Goal: Task Accomplishment & Management: Manage account settings

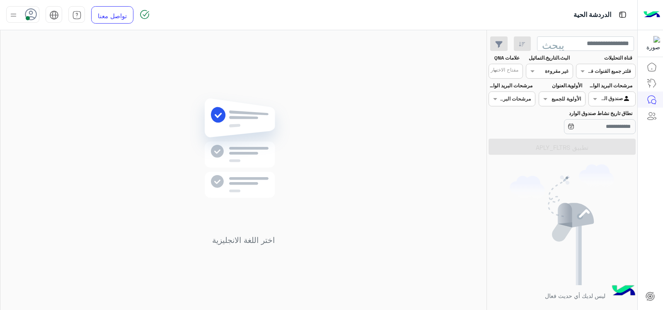
click at [553, 70] on input "text" at bounding box center [559, 70] width 19 height 7
click at [561, 130] on div "غير مقروءة" at bounding box center [549, 133] width 47 height 15
click at [553, 72] on input "text" at bounding box center [559, 70] width 19 height 7
click at [556, 90] on font "عرض الكل" at bounding box center [556, 87] width 27 height 7
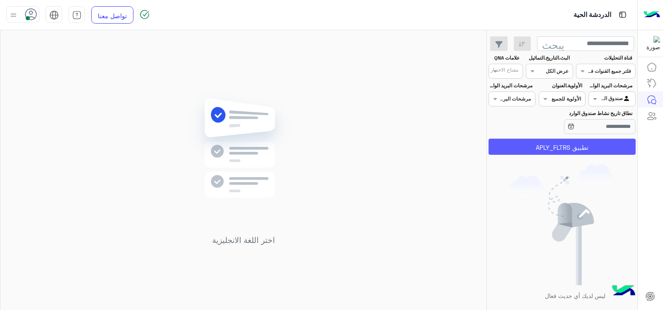
click at [587, 145] on font "تطبيق APLY_FLTRS" at bounding box center [562, 147] width 53 height 7
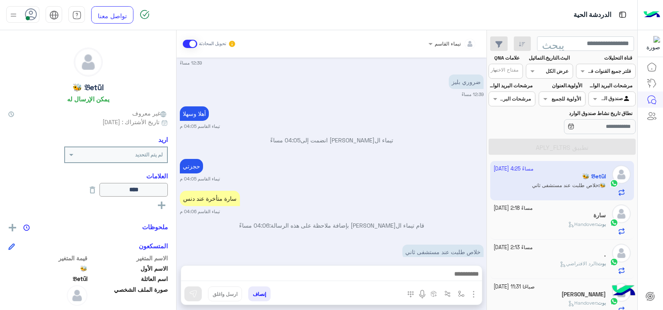
drag, startPoint x: 539, startPoint y: 182, endPoint x: 434, endPoint y: 201, distance: 107.4
click at [434, 201] on div "[DATE] مرحباً في موعد دوام مع الدكتور [PERSON_NAME] 08:20 صباحًا عميل[PERSON_NA…" at bounding box center [332, 158] width 310 height 200
drag, startPoint x: 509, startPoint y: 194, endPoint x: 390, endPoint y: 242, distance: 128.1
click at [390, 243] on div "خلاص طلبت عند مستشفى ثاني" at bounding box center [419, 252] width 129 height 19
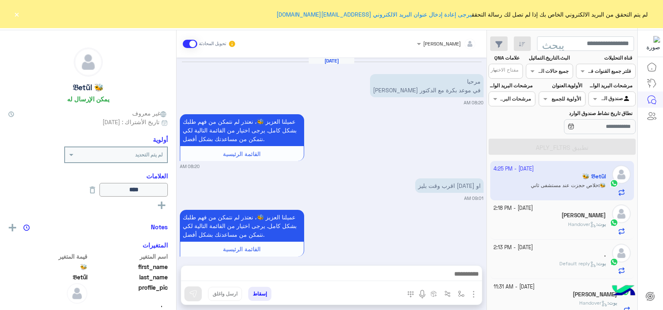
scroll to position [1029, 0]
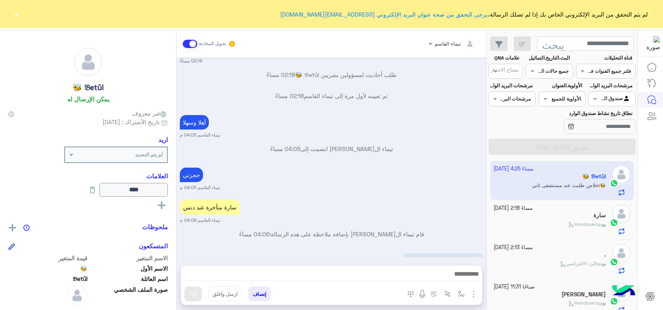
drag, startPoint x: 21, startPoint y: 60, endPoint x: 17, endPoint y: 51, distance: 9.5
click at [20, 60] on div "🐝 𝔅etũl يمكن الإرسال له" at bounding box center [88, 77] width 160 height 58
click at [16, 17] on font "×" at bounding box center [17, 14] width 6 height 12
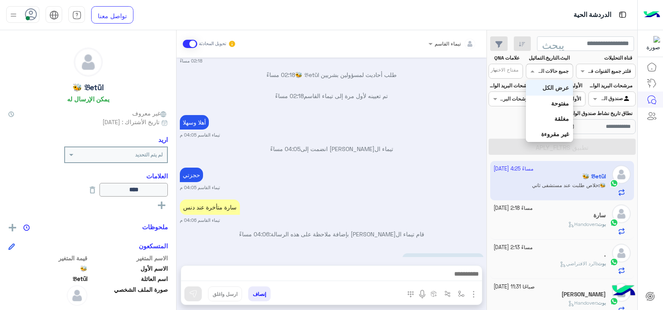
click at [541, 69] on div at bounding box center [549, 70] width 46 height 8
click at [563, 134] on font "غير مقروءة" at bounding box center [555, 134] width 28 height 7
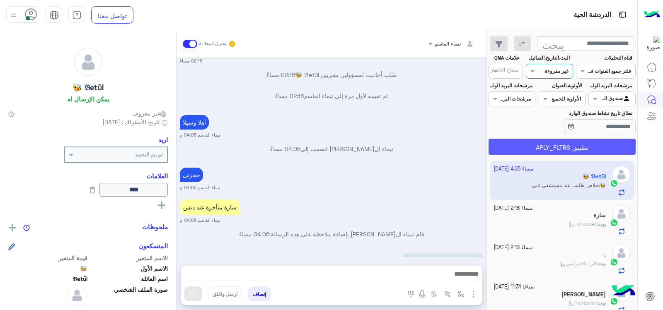
click at [565, 148] on font "تطبيق APLY_FLTRS" at bounding box center [562, 147] width 53 height 7
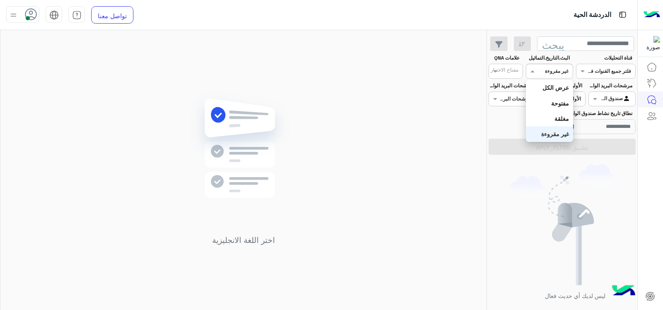
click at [553, 78] on div "القنوات غير مقروءة" at bounding box center [549, 71] width 47 height 15
click at [551, 86] on font "عرض الكل" at bounding box center [556, 87] width 27 height 7
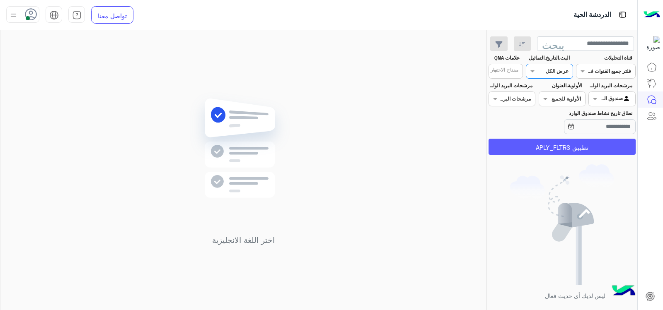
click at [554, 148] on font "تطبيق APLY_FLTRS" at bounding box center [562, 147] width 53 height 7
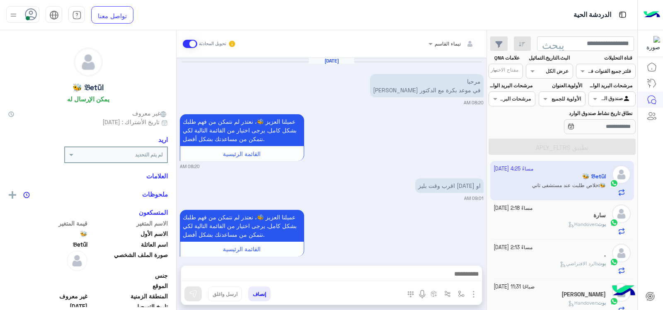
scroll to position [504, 0]
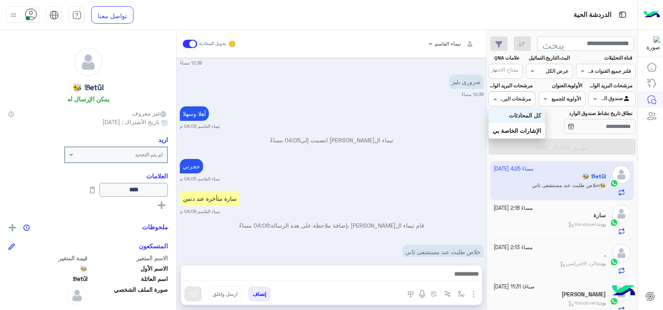
click at [524, 98] on input "text" at bounding box center [521, 98] width 19 height 7
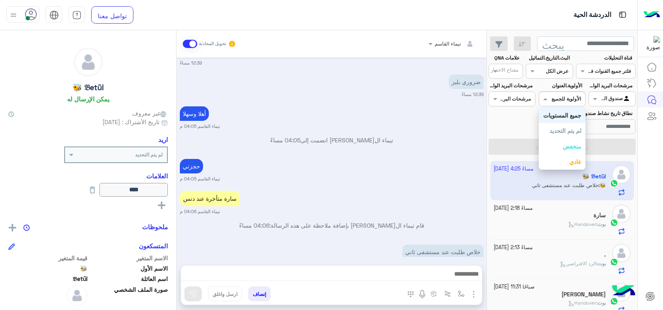
click at [547, 98] on span at bounding box center [544, 99] width 10 height 9
click at [625, 99] on font "الدردشة الحية" at bounding box center [615, 99] width 34 height 6
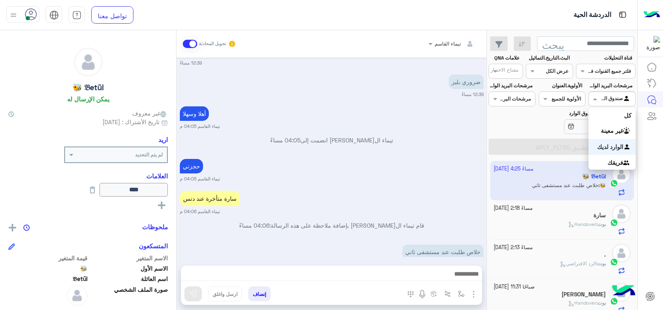
click at [593, 98] on span at bounding box center [594, 99] width 10 height 9
click at [605, 147] on font "المدخل لديك" at bounding box center [608, 146] width 31 height 7
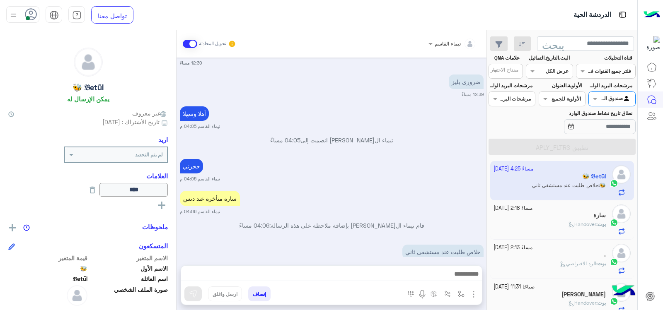
click at [542, 74] on div at bounding box center [549, 70] width 46 height 8
click at [561, 131] on font "غير مقروءة" at bounding box center [555, 134] width 28 height 7
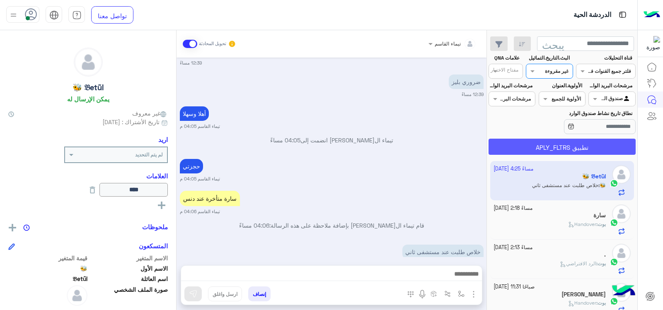
click at [561, 146] on font "تطبيق APLY_FLTRS" at bounding box center [562, 147] width 53 height 7
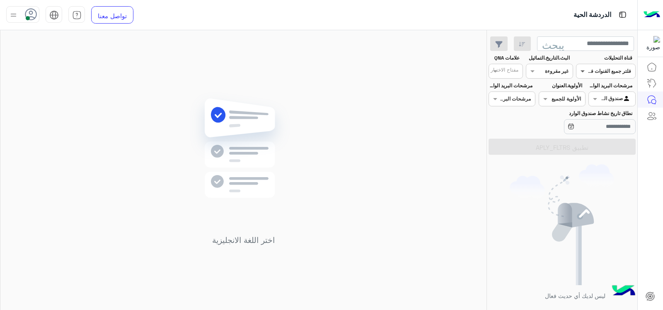
click at [580, 72] on span at bounding box center [582, 71] width 10 height 9
click at [604, 108] on div "واتساب" at bounding box center [606, 104] width 60 height 16
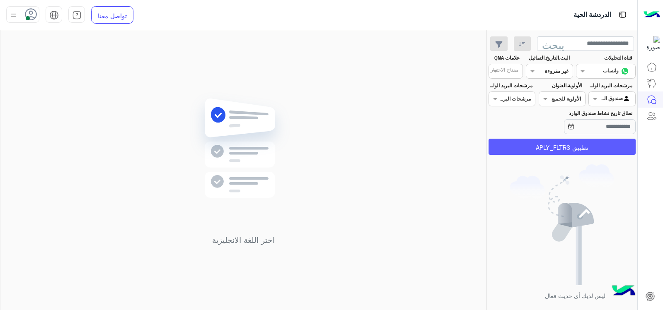
click at [577, 147] on font "تطبيق APLY_FLTRS" at bounding box center [562, 147] width 53 height 7
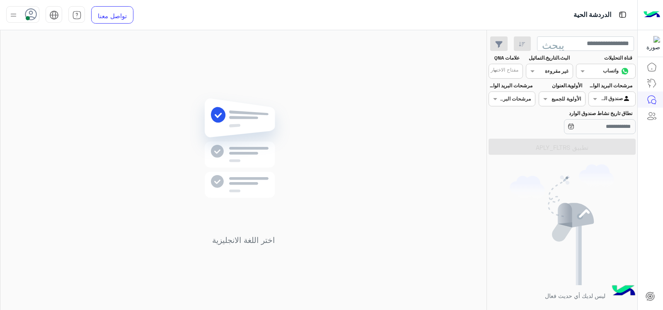
click at [539, 70] on div at bounding box center [549, 70] width 46 height 8
drag, startPoint x: 551, startPoint y: 87, endPoint x: 550, endPoint y: 92, distance: 4.2
click at [551, 88] on font "عرض الكل" at bounding box center [556, 87] width 27 height 7
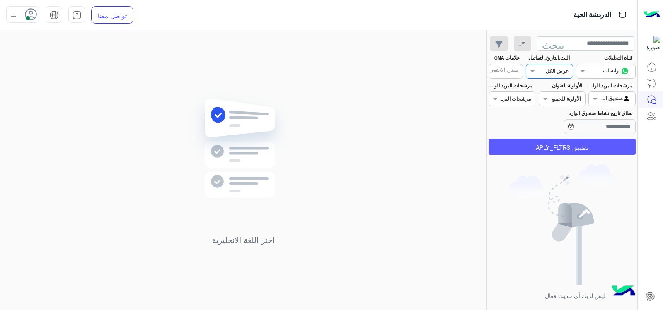
click at [567, 145] on font "تطبيق APLY_FLTRS" at bounding box center [562, 147] width 53 height 7
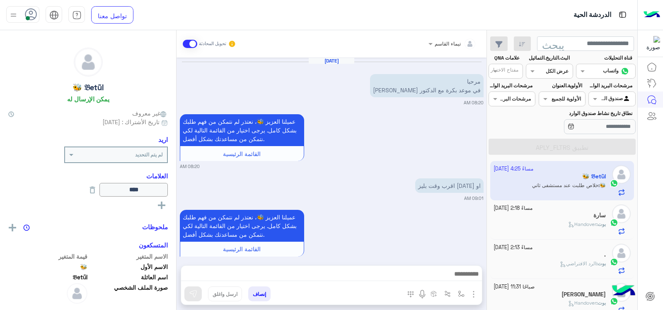
scroll to position [504, 0]
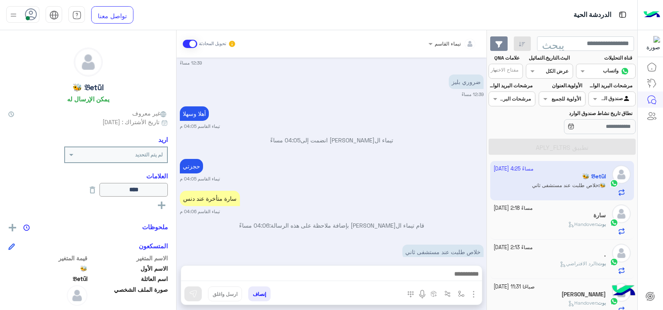
click at [495, 42] on icon "button" at bounding box center [498, 44] width 7 height 7
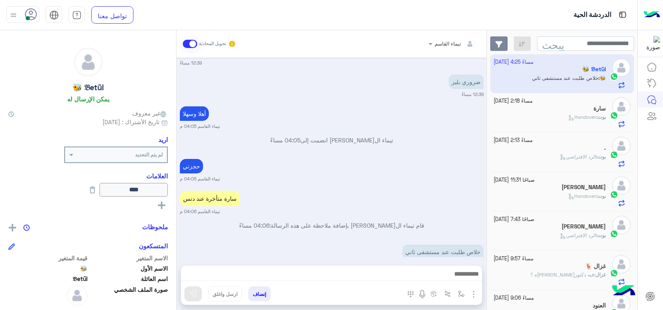
click at [495, 42] on icon "button" at bounding box center [498, 44] width 7 height 7
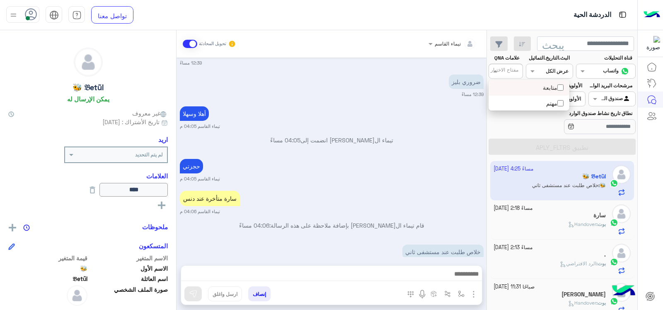
click at [507, 72] on input "text" at bounding box center [510, 71] width 17 height 7
click at [508, 72] on input "text" at bounding box center [510, 71] width 17 height 7
click at [474, 137] on div "[DATE] مرحباً في موعد دوام مع الدكتور [PERSON_NAME] 08:20 صباحًا عميل[PERSON_NA…" at bounding box center [332, 158] width 310 height 200
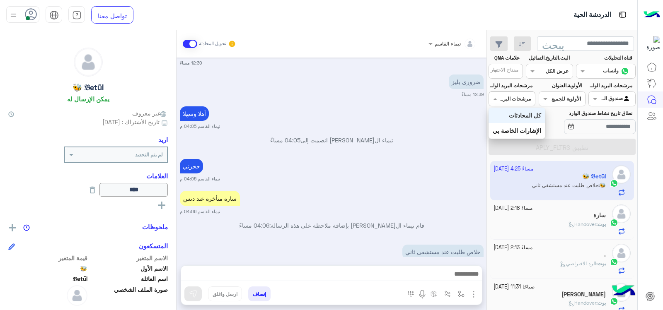
click at [515, 99] on input "text" at bounding box center [521, 98] width 19 height 7
click at [515, 113] on font "كل المحادثات" at bounding box center [517, 115] width 32 height 7
click at [500, 96] on div at bounding box center [512, 98] width 46 height 8
click at [523, 133] on font "التاريخ بي الخاص" at bounding box center [513, 130] width 41 height 7
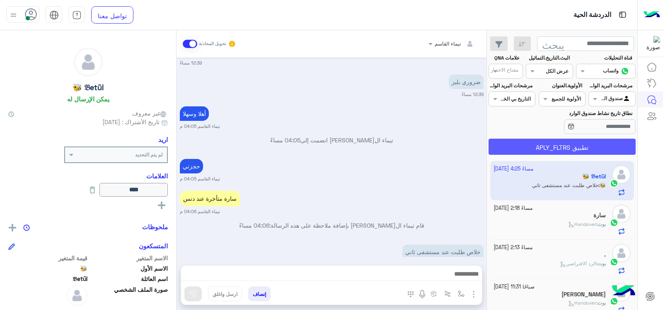
click at [529, 146] on button "تطبيق APLY_FLTRS" at bounding box center [562, 147] width 147 height 16
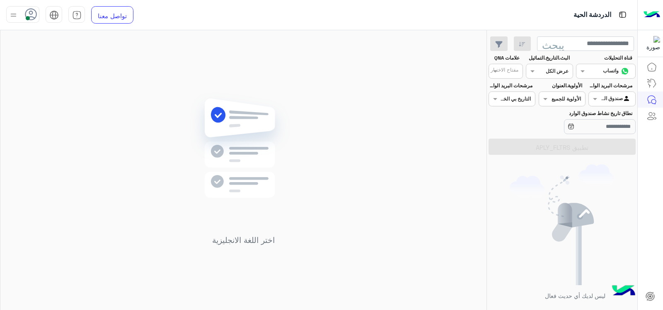
click at [608, 91] on div "مرشحات البريد الوارد.المُعيَّنة إلى مرشح الوكيل صندوق الوارد.عامل التصفية.صندوق…" at bounding box center [612, 94] width 47 height 24
click at [609, 95] on div at bounding box center [612, 98] width 46 height 8
click at [617, 118] on div "كل" at bounding box center [612, 115] width 47 height 15
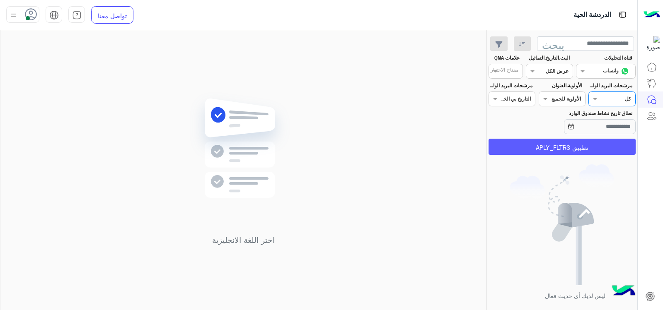
click at [620, 147] on button "تطبيق APLY_FLTRS" at bounding box center [562, 147] width 147 height 16
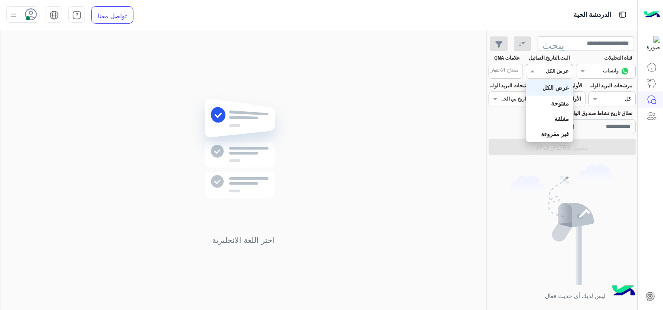
click at [561, 71] on input "text" at bounding box center [559, 70] width 19 height 7
click at [559, 137] on font "غير مقروءة" at bounding box center [555, 134] width 28 height 7
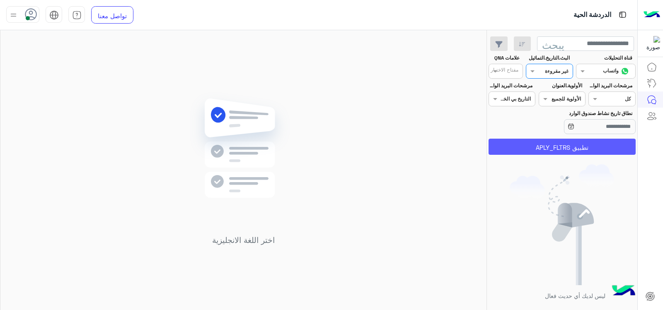
click at [563, 147] on font "تطبيق APLY_FLTRS" at bounding box center [562, 147] width 53 height 7
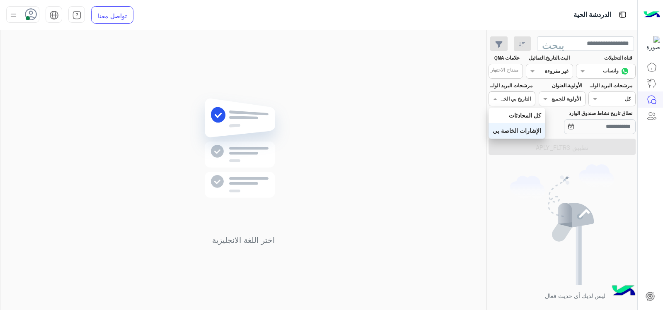
click at [528, 95] on input "text" at bounding box center [521, 98] width 19 height 7
click at [531, 113] on font "كل المحادثات" at bounding box center [517, 115] width 32 height 7
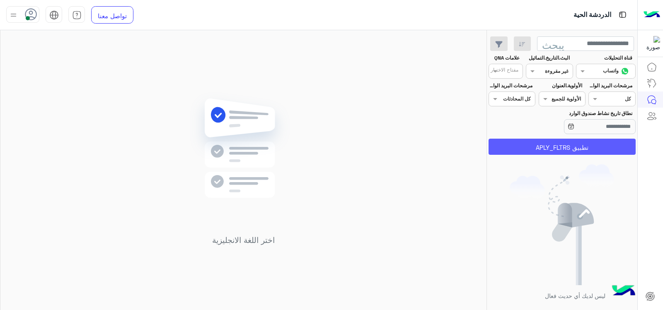
click at [556, 145] on font "تطبيق APLY_FLTRS" at bounding box center [562, 147] width 53 height 7
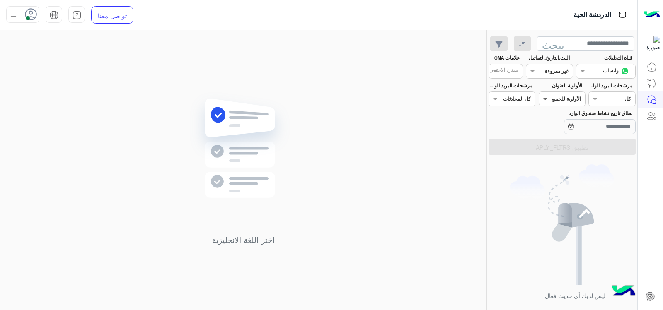
click at [549, 99] on span at bounding box center [544, 99] width 10 height 9
click at [534, 119] on div "نطاق تاريخ نشاط صندوق الوارد" at bounding box center [562, 123] width 150 height 26
click at [600, 94] on div "مرشح الوكيل كل" at bounding box center [612, 99] width 47 height 15
click at [616, 143] on font "المدخل لديك" at bounding box center [608, 146] width 31 height 7
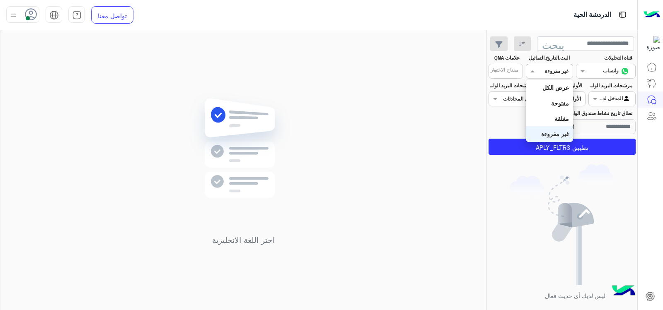
click at [542, 75] on div "القنوات غير مقروءة" at bounding box center [555, 71] width 36 height 7
click at [562, 121] on font "مفتوح" at bounding box center [562, 118] width 15 height 7
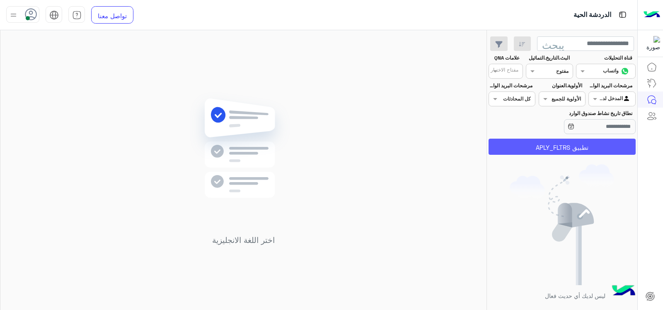
click at [565, 141] on button "تطبيق APLY_FLTRS" at bounding box center [562, 147] width 147 height 16
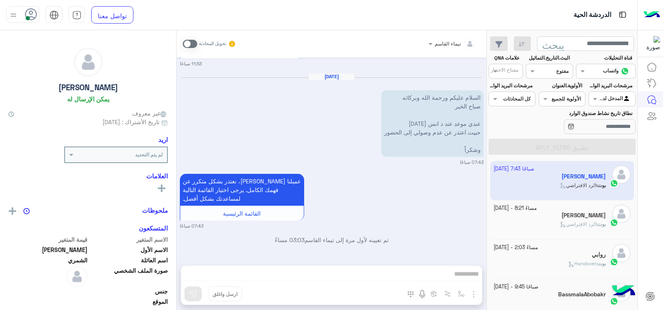
scroll to position [216, 0]
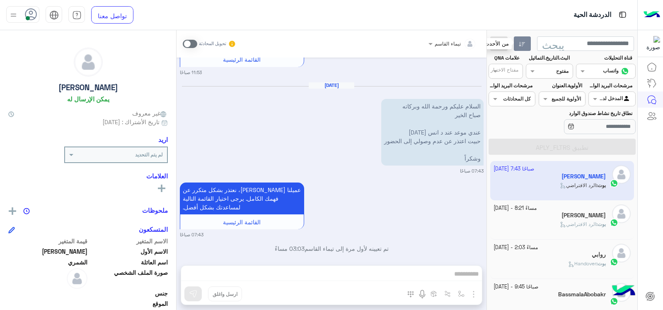
click at [517, 40] on button "button" at bounding box center [522, 43] width 17 height 15
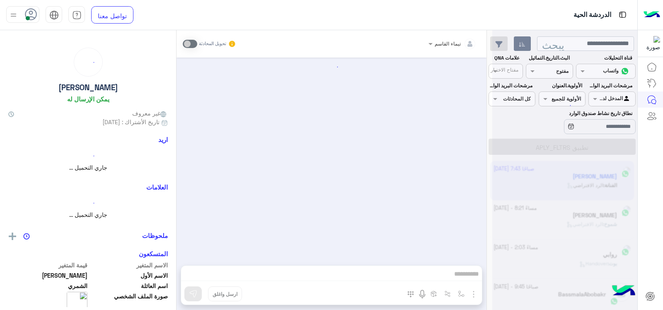
scroll to position [739, 0]
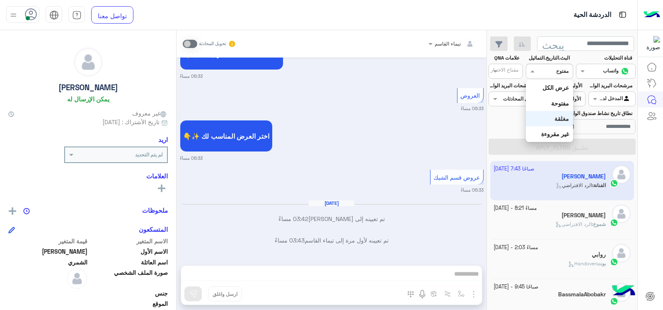
click at [531, 68] on span at bounding box center [531, 71] width 10 height 9
click at [499, 123] on div "نطاق تاريخ نشاط صندوق الوارد" at bounding box center [562, 123] width 150 height 26
click at [444, 173] on div "عروض قسم الشيك" at bounding box center [457, 177] width 46 height 9
click at [540, 63] on div "البث.التاريخ.التماثيل القنوات مفتوح" at bounding box center [549, 66] width 47 height 24
click at [540, 71] on div at bounding box center [549, 70] width 46 height 8
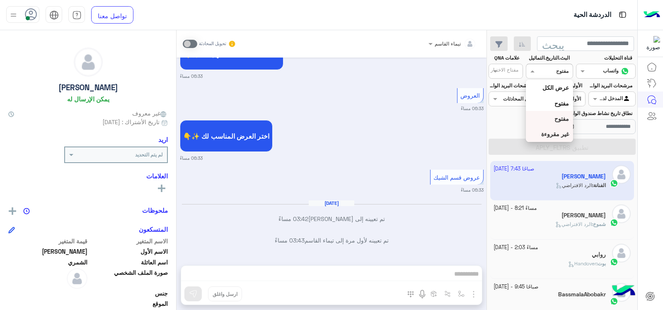
drag, startPoint x: 559, startPoint y: 122, endPoint x: 558, endPoint y: 134, distance: 12.4
click at [558, 134] on div "عرض الكل مفتوح مفتوح غير مقروءة" at bounding box center [549, 111] width 47 height 62
click at [558, 134] on font "غير مقروءة" at bounding box center [555, 134] width 28 height 7
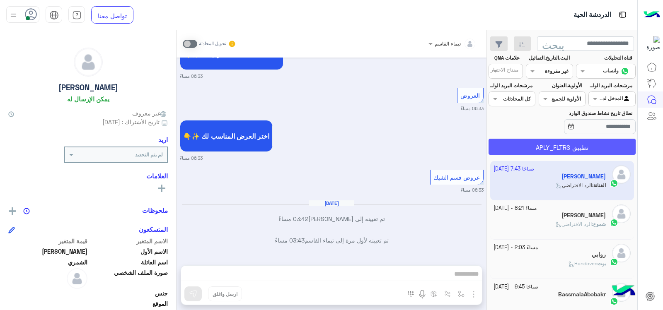
click at [558, 141] on button "تطبيق APLY_FLTRS" at bounding box center [562, 147] width 147 height 16
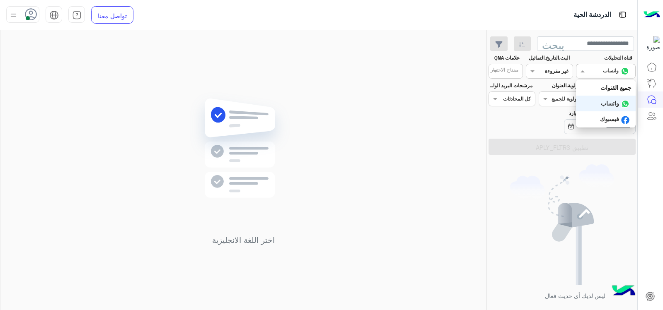
click at [600, 66] on div "القنوات واتساب" at bounding box center [606, 71] width 60 height 15
click at [602, 85] on font "جميع القنوات" at bounding box center [616, 87] width 31 height 7
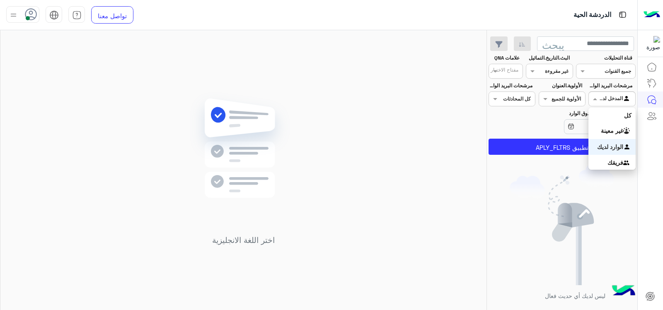
click at [600, 103] on div "المدخل لديك" at bounding box center [615, 99] width 32 height 8
click at [600, 112] on div "كل" at bounding box center [612, 115] width 47 height 15
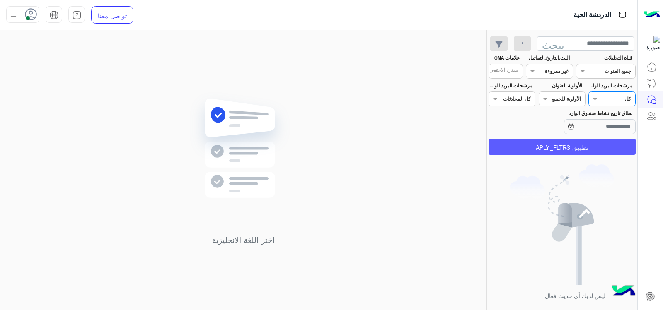
click at [599, 151] on button "تطبيق APLY_FLTRS" at bounding box center [562, 147] width 147 height 16
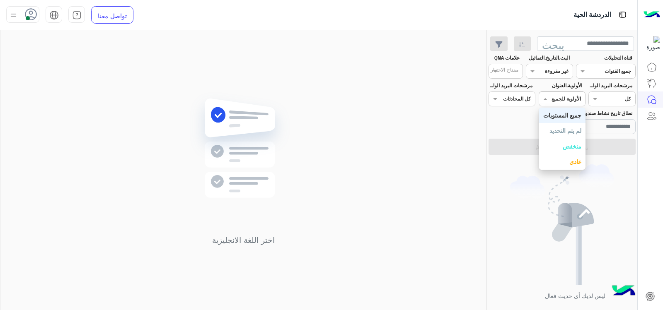
click at [559, 101] on div at bounding box center [562, 98] width 46 height 8
click at [563, 115] on font "جميع المستويات" at bounding box center [562, 115] width 38 height 7
drag, startPoint x: 498, startPoint y: 79, endPoint x: 509, endPoint y: 97, distance: 21.2
click at [498, 81] on section "قناة التحليلات القنوات جميع القنوات البث.التاريخ.التماثيل القنوات غير مقروءة عل…" at bounding box center [562, 104] width 138 height 101
click at [510, 99] on div at bounding box center [512, 98] width 46 height 8
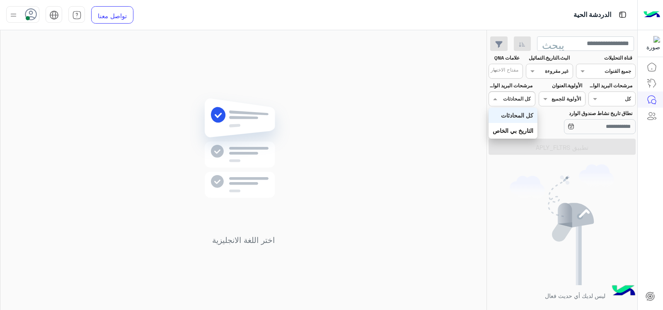
click at [516, 109] on div "كل المحادثات" at bounding box center [513, 115] width 49 height 15
click at [577, 125] on input "نطاق تاريخ نشاط صندوق الوارد" at bounding box center [600, 126] width 72 height 15
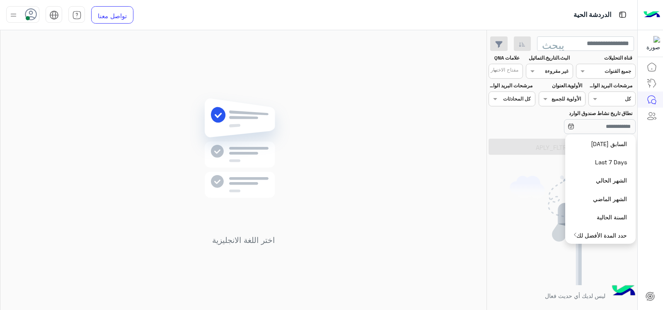
click at [503, 136] on section "قناة التحليلات القنوات جميع القنوات البث.التاريخ.التماثيل القنوات غير مقروءة عل…" at bounding box center [562, 104] width 138 height 101
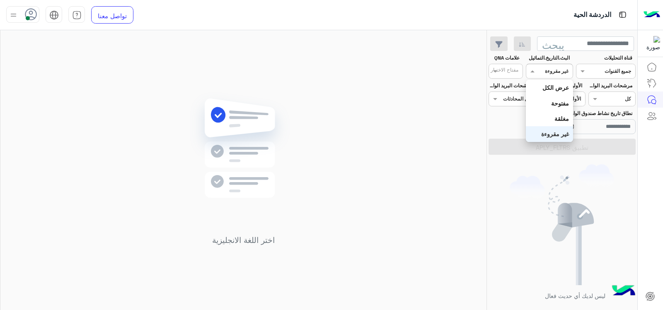
click at [557, 71] on input "text" at bounding box center [559, 70] width 19 height 7
click at [562, 85] on font "عرض الكل" at bounding box center [556, 87] width 27 height 7
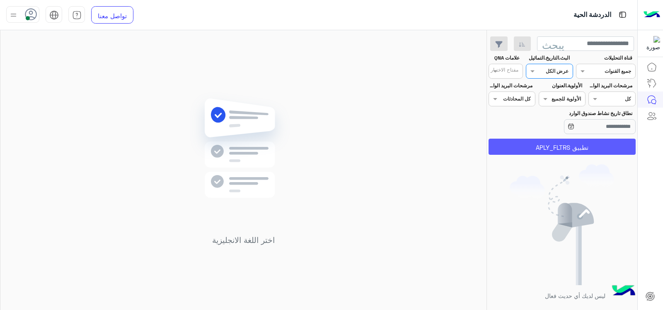
click at [546, 151] on font "تطبيق APLY_FLTRS" at bounding box center [562, 147] width 53 height 7
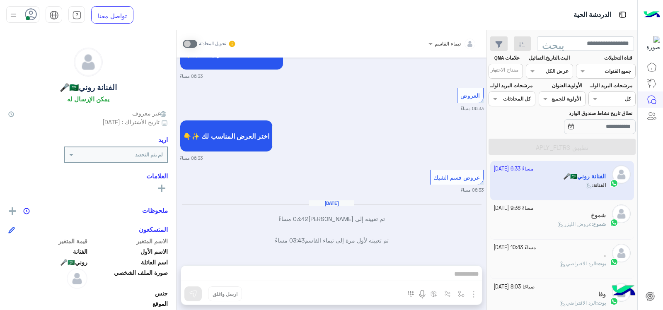
click at [32, 15] on icon at bounding box center [31, 14] width 12 height 12
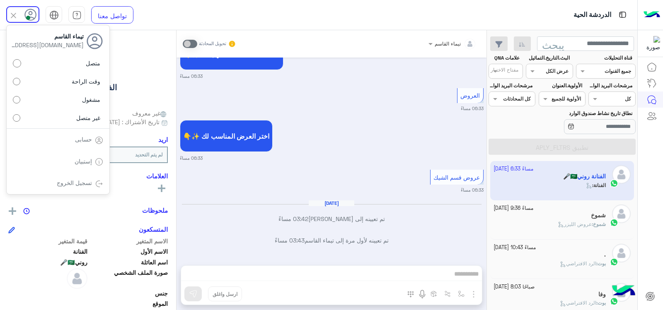
click at [54, 64] on label "متصل" at bounding box center [58, 63] width 90 height 15
click at [307, 110] on small "06:33 مساءً" at bounding box center [332, 108] width 304 height 7
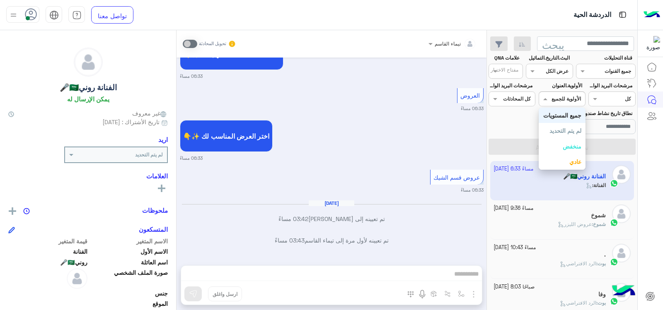
click at [560, 97] on div at bounding box center [562, 98] width 46 height 8
click at [563, 113] on font "جميع المستويات" at bounding box center [562, 115] width 38 height 7
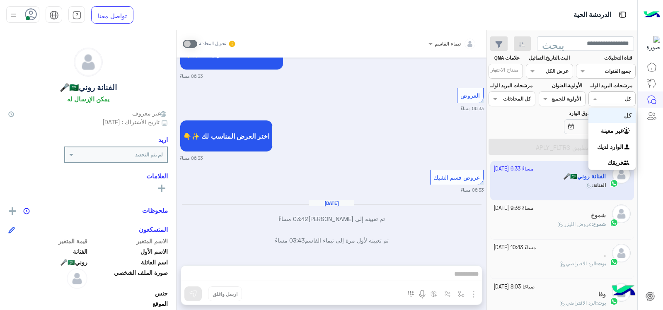
click at [599, 94] on div "مرشح الوكيل كل" at bounding box center [612, 99] width 47 height 15
click at [607, 147] on font "المدخل لديك" at bounding box center [608, 146] width 31 height 7
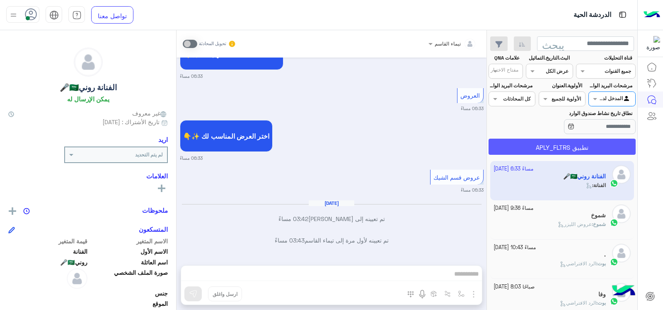
click at [575, 150] on font "تطبيق APLY_FLTRS" at bounding box center [562, 147] width 53 height 7
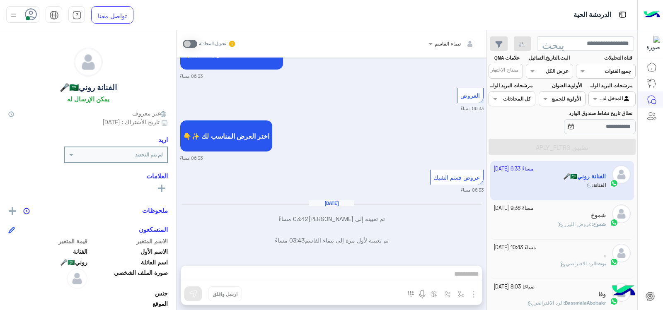
click at [556, 72] on input "text" at bounding box center [559, 70] width 19 height 7
click at [560, 134] on font "غير مقروءة" at bounding box center [555, 134] width 28 height 7
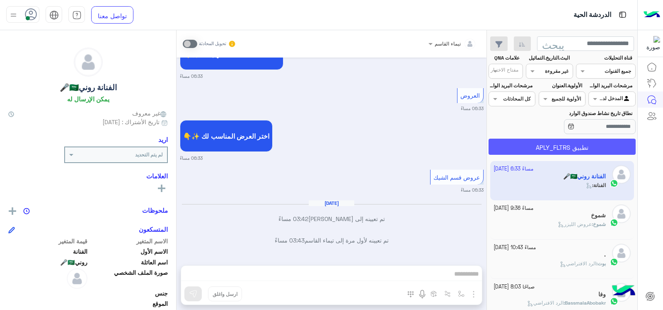
click at [562, 150] on font "تطبيق APLY_FLTRS" at bounding box center [562, 147] width 53 height 7
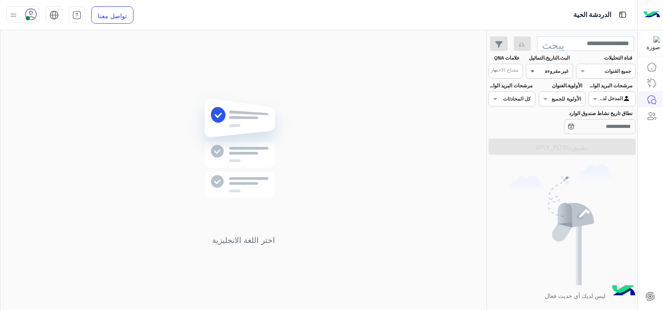
click at [535, 72] on span at bounding box center [531, 71] width 10 height 9
click at [565, 90] on font "عرض الكل" at bounding box center [556, 87] width 27 height 7
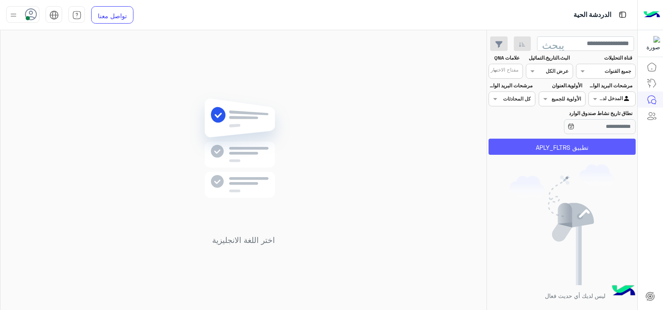
click at [542, 145] on font "تطبيق APLY_FLTRS" at bounding box center [562, 147] width 53 height 7
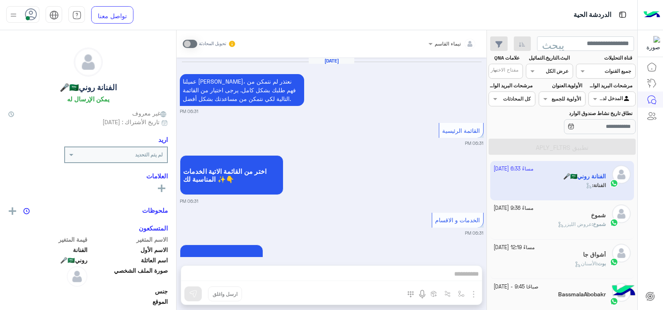
scroll to position [739, 0]
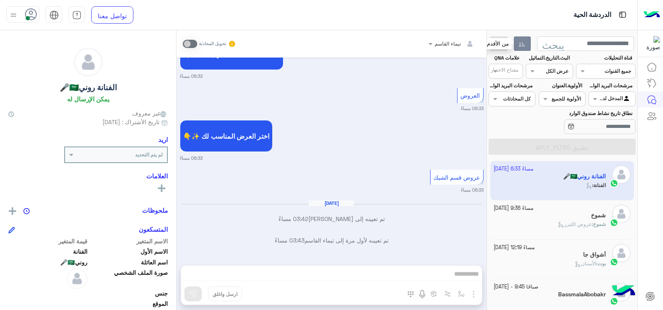
click at [516, 45] on button "button" at bounding box center [522, 43] width 17 height 15
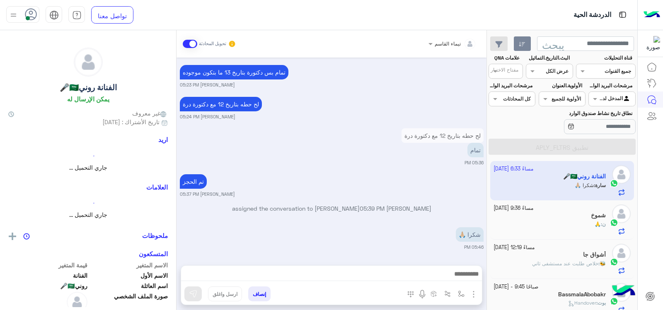
scroll to position [575, 0]
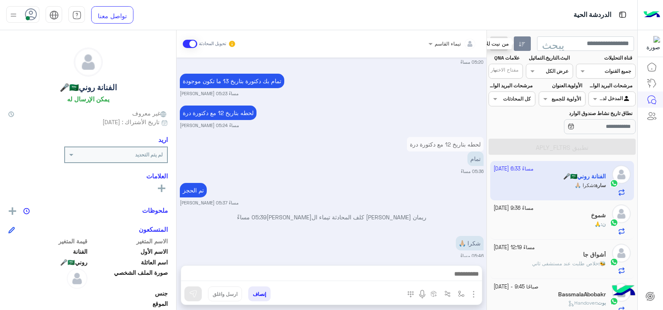
click at [519, 44] on button "button" at bounding box center [522, 43] width 17 height 15
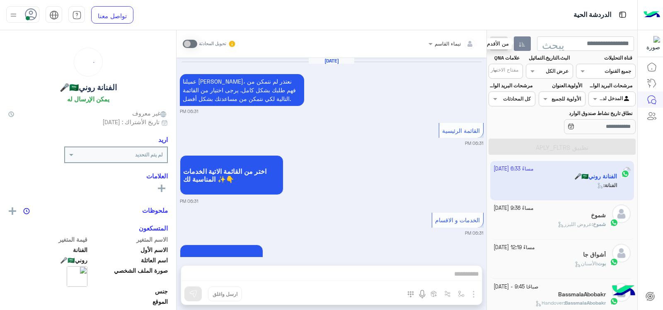
scroll to position [739, 0]
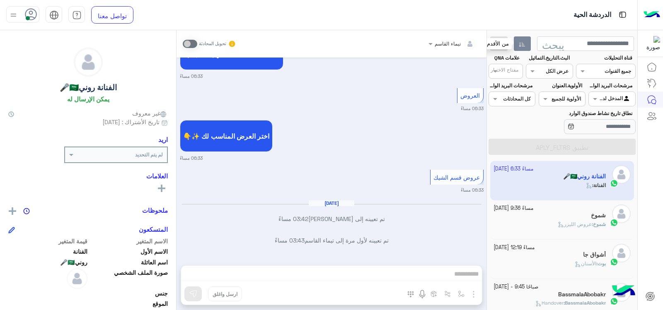
click at [519, 44] on button "button" at bounding box center [522, 43] width 17 height 15
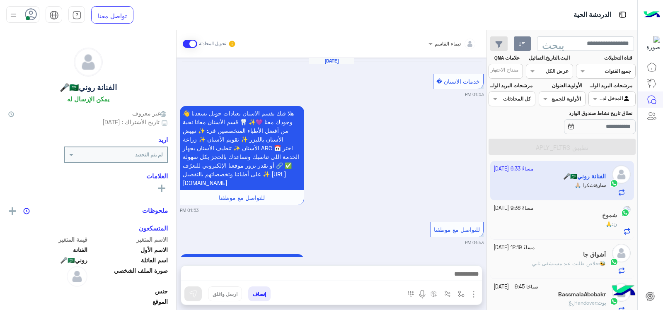
scroll to position [575, 0]
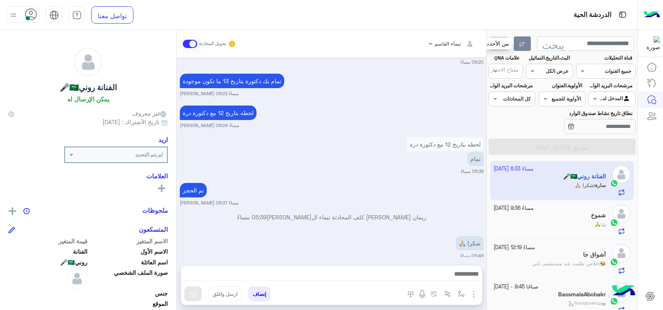
click at [520, 46] on icon "button" at bounding box center [522, 44] width 7 height 7
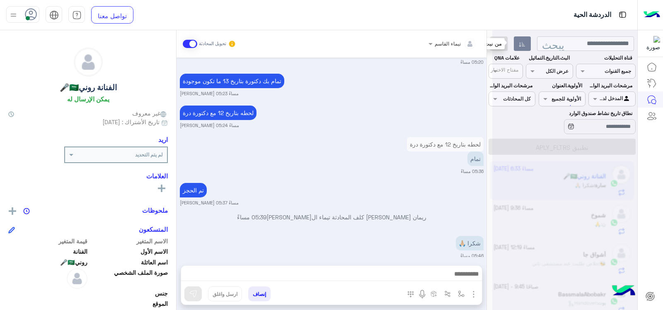
click at [502, 44] on div at bounding box center [564, 158] width 145 height 310
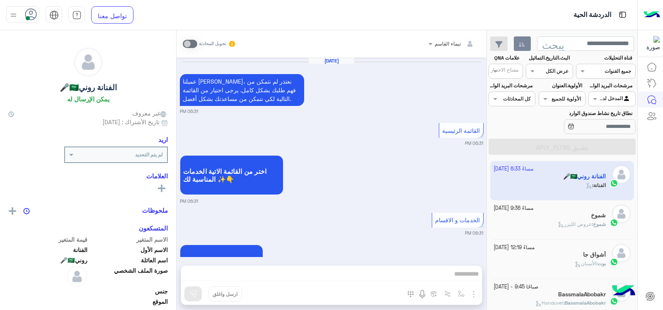
scroll to position [739, 0]
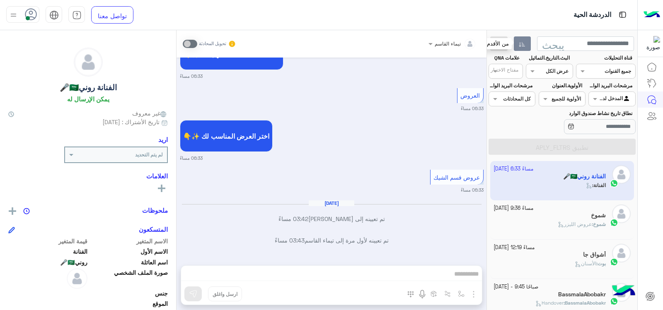
click at [522, 43] on icon "button" at bounding box center [522, 44] width 7 height 7
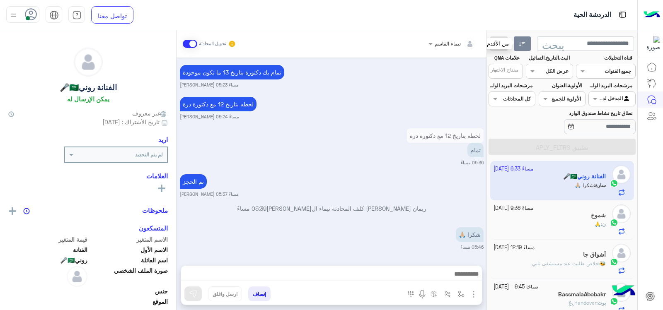
scroll to position [575, 0]
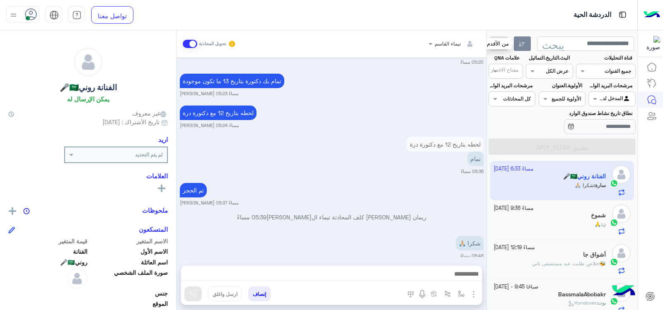
click at [522, 44] on icon "button" at bounding box center [522, 44] width 7 height 7
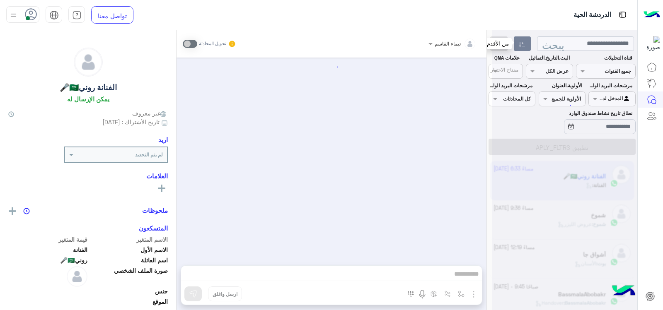
scroll to position [739, 0]
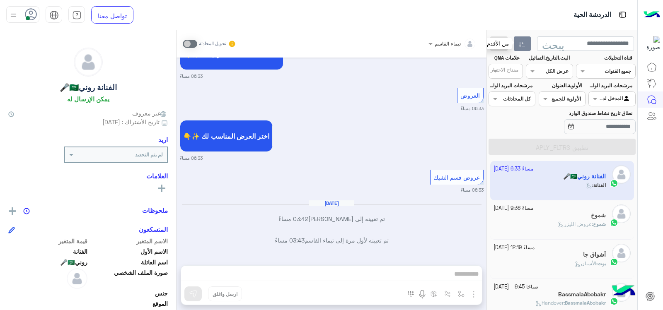
click at [522, 40] on button "button" at bounding box center [522, 43] width 17 height 15
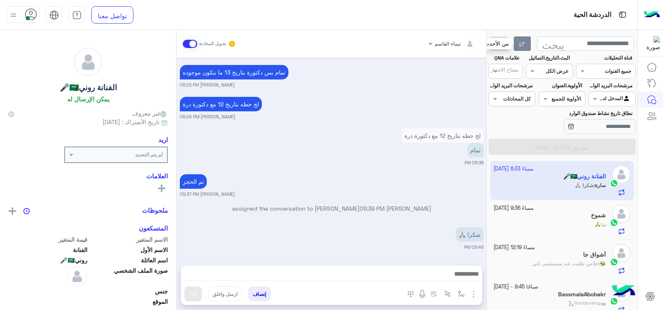
scroll to position [575, 0]
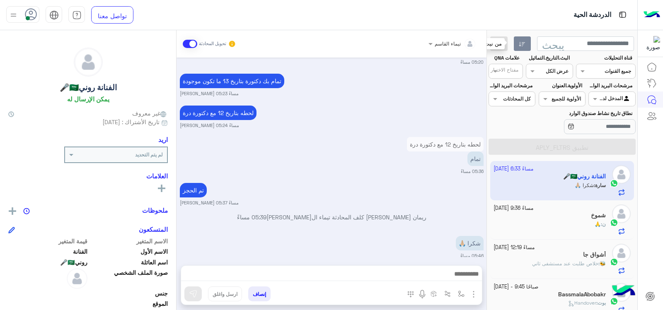
click at [525, 42] on icon "button" at bounding box center [522, 44] width 7 height 7
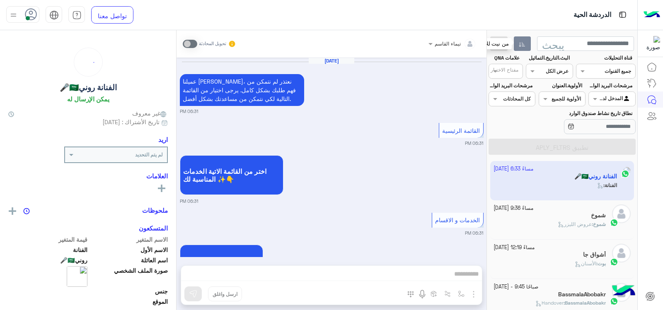
scroll to position [739, 0]
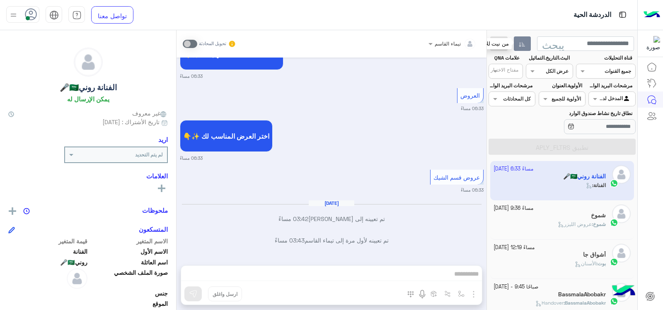
click at [525, 42] on icon "button" at bounding box center [522, 44] width 7 height 7
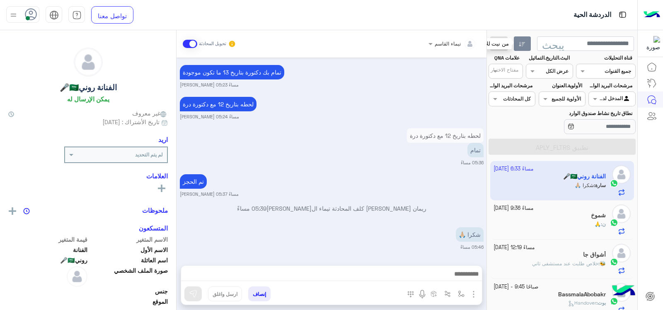
scroll to position [575, 0]
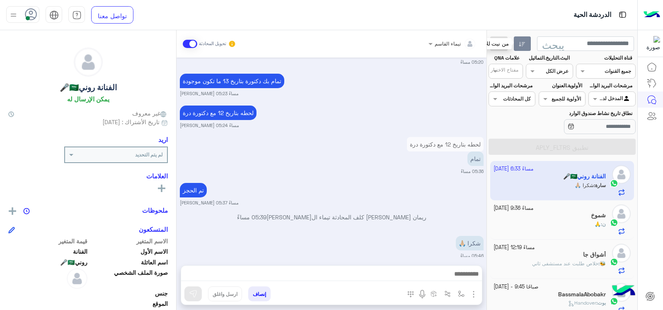
click at [525, 42] on icon "button" at bounding box center [522, 44] width 7 height 7
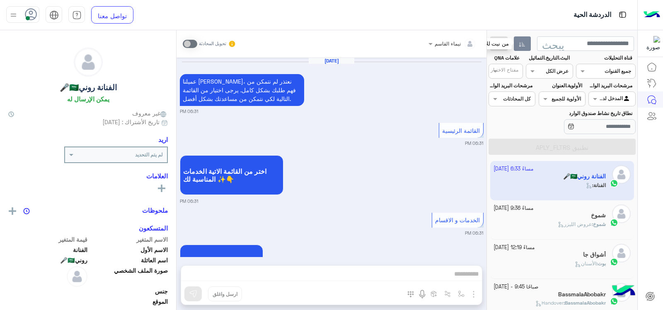
scroll to position [739, 0]
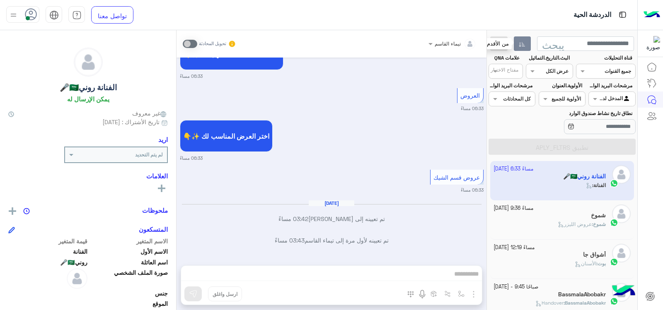
click at [519, 41] on icon "button" at bounding box center [522, 44] width 7 height 7
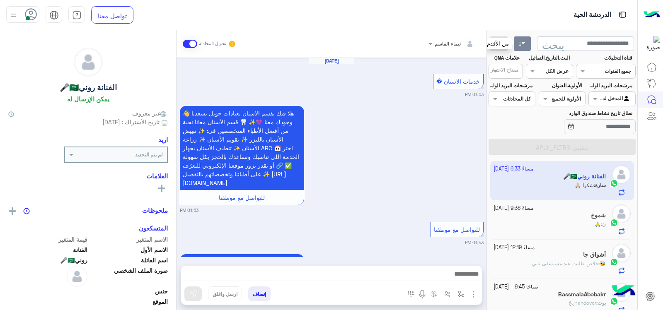
scroll to position [575, 0]
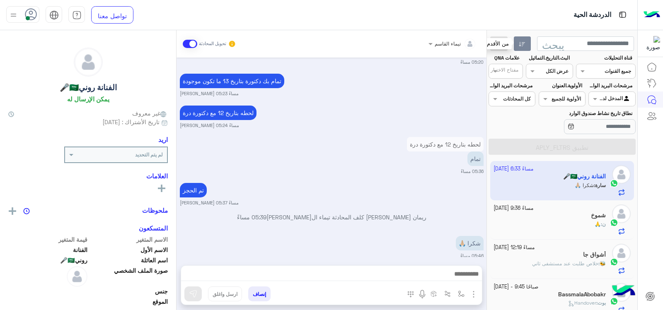
click at [519, 41] on icon "button" at bounding box center [522, 44] width 7 height 7
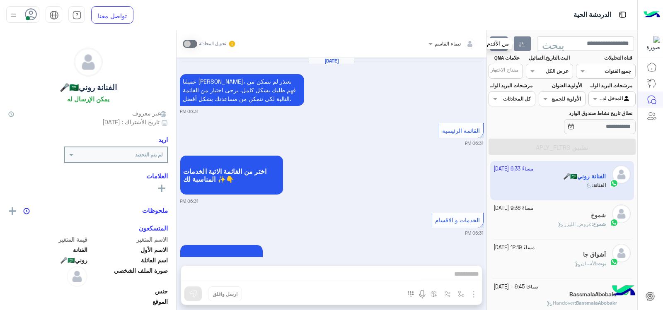
scroll to position [739, 0]
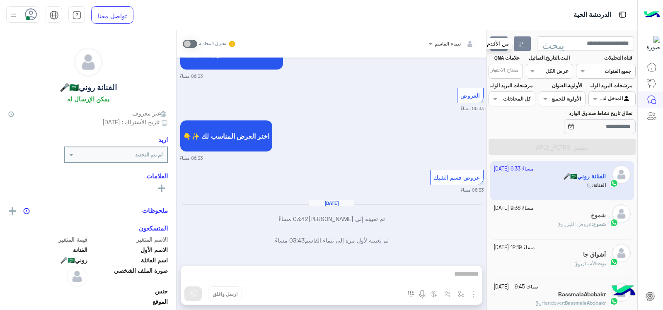
click at [500, 41] on icon "button" at bounding box center [498, 44] width 7 height 7
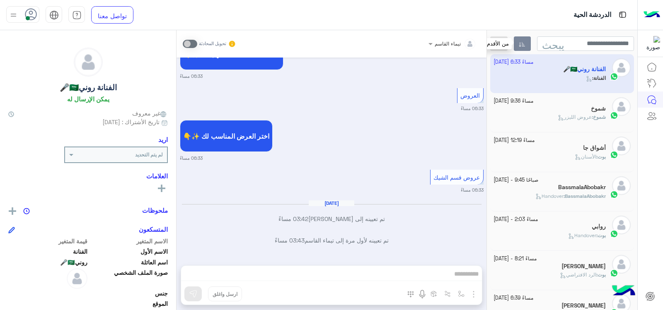
click at [518, 45] on button "button" at bounding box center [522, 43] width 17 height 15
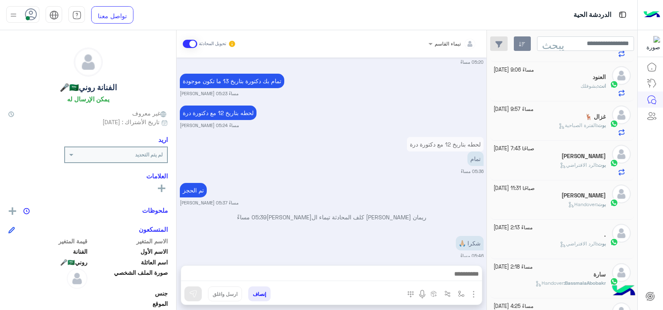
scroll to position [248, 0]
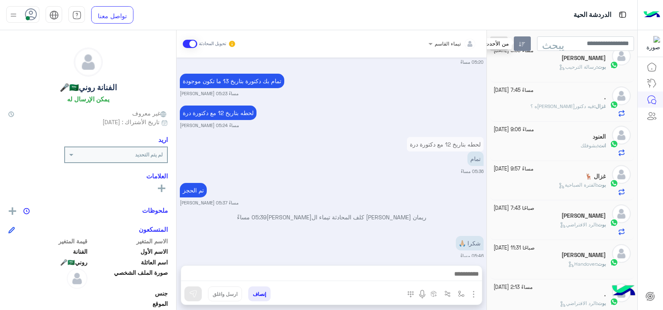
click at [526, 42] on button "button" at bounding box center [522, 43] width 17 height 15
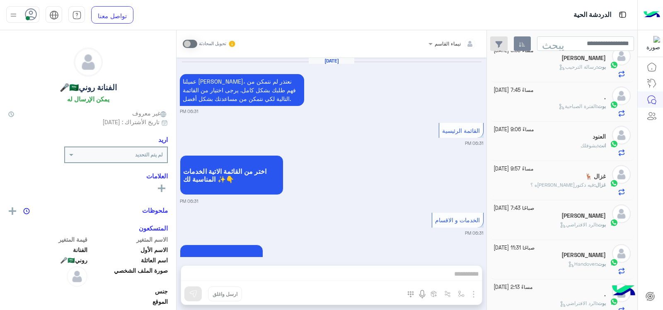
scroll to position [739, 0]
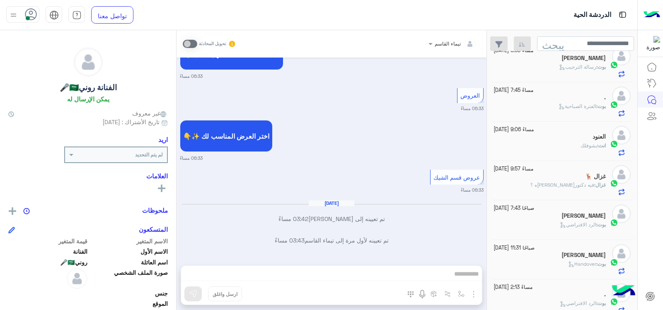
click at [553, 40] on font "يبحث" at bounding box center [553, 44] width 22 height 10
click at [492, 40] on button "button" at bounding box center [499, 43] width 18 height 15
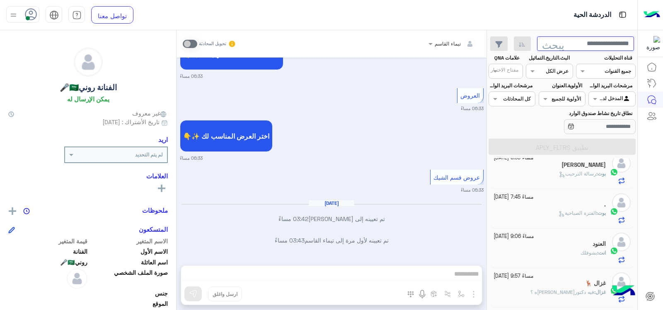
click at [580, 47] on input "text" at bounding box center [585, 43] width 97 height 15
click at [537, 36] on button "يبحث" at bounding box center [553, 45] width 33 height 18
click at [543, 70] on div at bounding box center [564, 158] width 145 height 310
click at [551, 68] on input "text" at bounding box center [559, 70] width 19 height 7
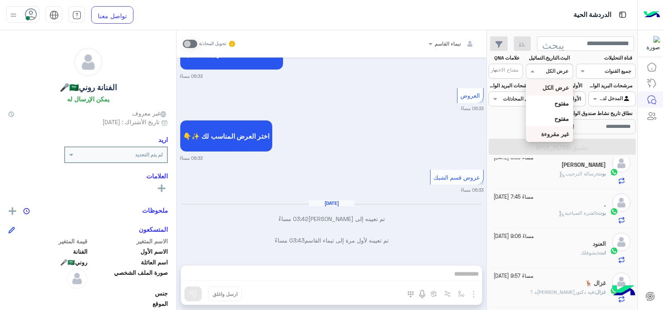
click at [544, 136] on font "غير مقروءة" at bounding box center [555, 134] width 28 height 7
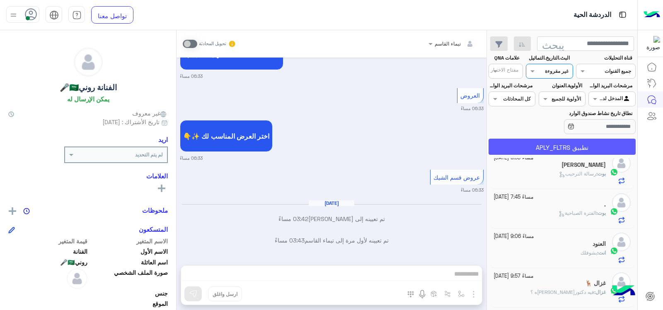
click at [557, 149] on font "تطبيق APLY_FLTRS" at bounding box center [562, 147] width 53 height 7
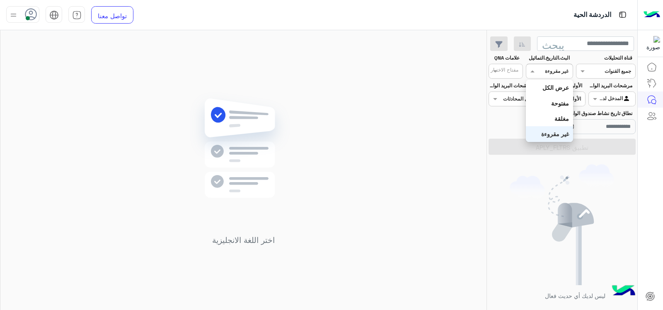
click at [545, 75] on div "القنوات غير مقروءة" at bounding box center [549, 71] width 47 height 15
click at [548, 86] on font "عرض الكل" at bounding box center [556, 87] width 27 height 7
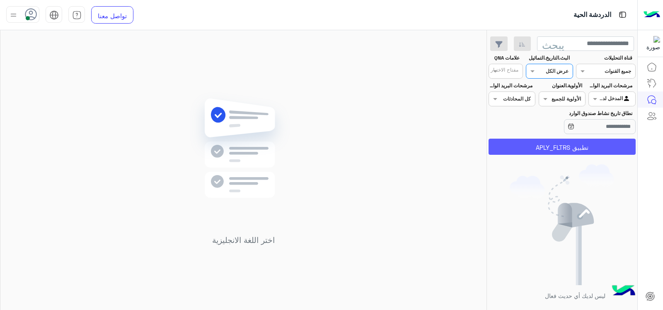
click at [560, 150] on font "تطبيق APLY_FLTRS" at bounding box center [562, 147] width 53 height 7
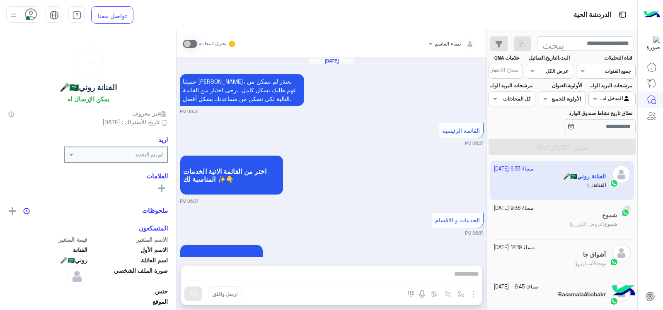
scroll to position [739, 0]
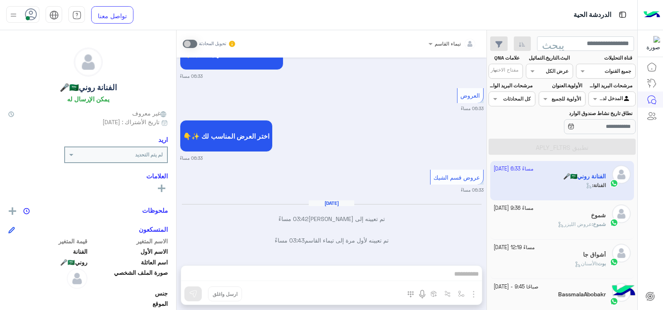
click at [557, 44] on font "يبحث" at bounding box center [553, 44] width 22 height 10
click at [584, 46] on input "text" at bounding box center [585, 43] width 97 height 15
click at [537, 36] on button "يبحث" at bounding box center [553, 45] width 33 height 18
click at [550, 72] on input "text" at bounding box center [559, 70] width 19 height 7
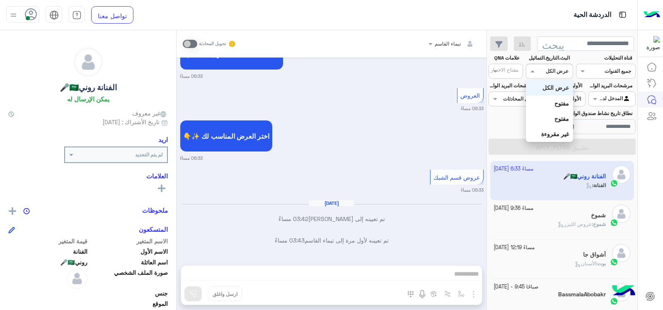
click at [558, 90] on font "عرض الكل" at bounding box center [556, 87] width 27 height 7
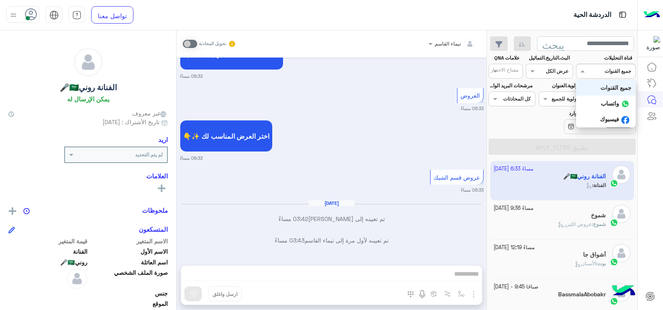
click at [599, 73] on div at bounding box center [606, 70] width 59 height 8
click at [604, 83] on div "جميع القنوات" at bounding box center [606, 87] width 60 height 15
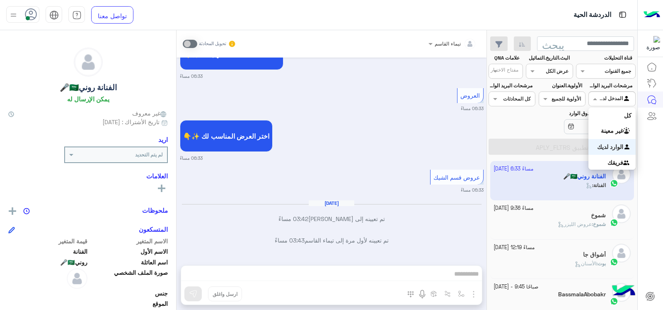
click at [605, 98] on div at bounding box center [612, 98] width 46 height 8
click at [618, 144] on font "المدخل لديك" at bounding box center [608, 146] width 31 height 7
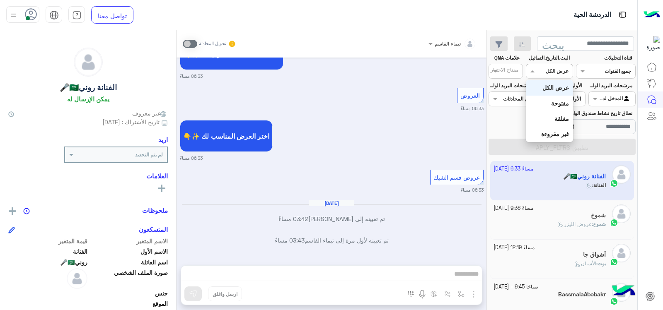
click at [532, 70] on span at bounding box center [531, 71] width 10 height 9
click at [557, 136] on font "غير مقروءة" at bounding box center [555, 134] width 28 height 7
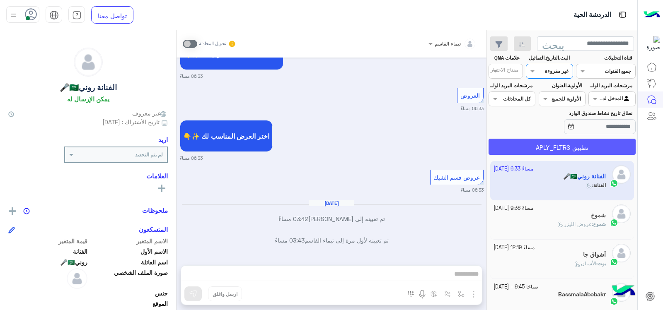
click at [564, 150] on font "تطبيق APLY_FLTRS" at bounding box center [562, 147] width 53 height 7
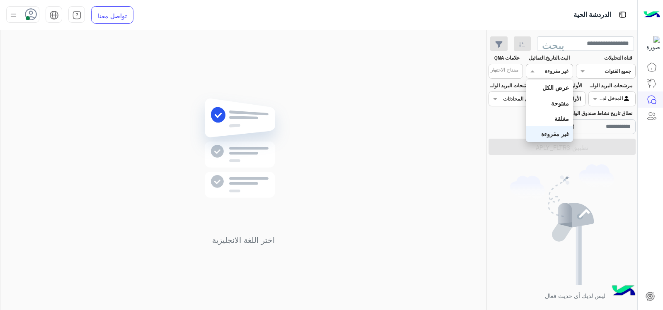
click at [542, 69] on div at bounding box center [549, 70] width 46 height 8
click at [555, 86] on font "عرض الكل" at bounding box center [556, 87] width 27 height 7
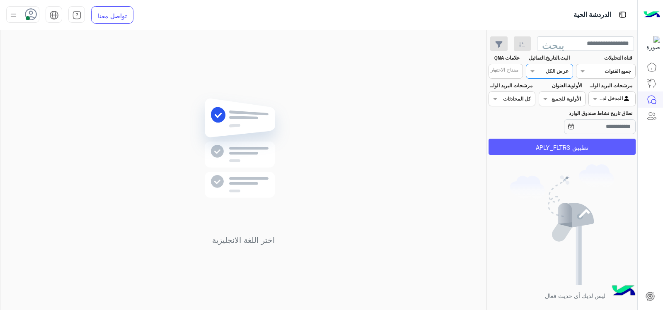
click at [575, 144] on font "تطبيق APLY_FLTRS" at bounding box center [562, 147] width 53 height 7
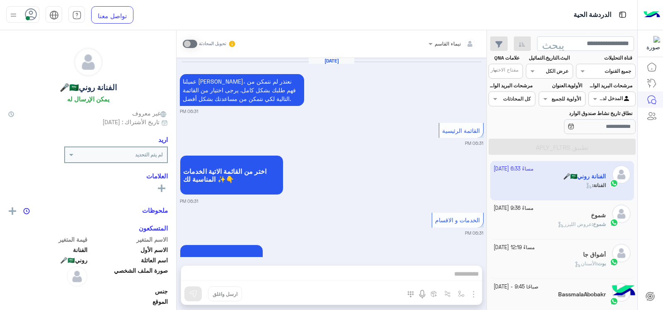
scroll to position [739, 0]
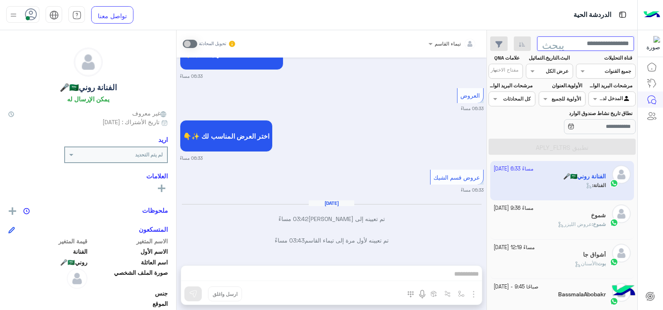
click at [580, 39] on input "text" at bounding box center [585, 43] width 97 height 15
click at [590, 44] on input "text" at bounding box center [585, 43] width 97 height 15
click at [555, 41] on font "يبحث" at bounding box center [553, 44] width 22 height 10
